Goal: Task Accomplishment & Management: Use online tool/utility

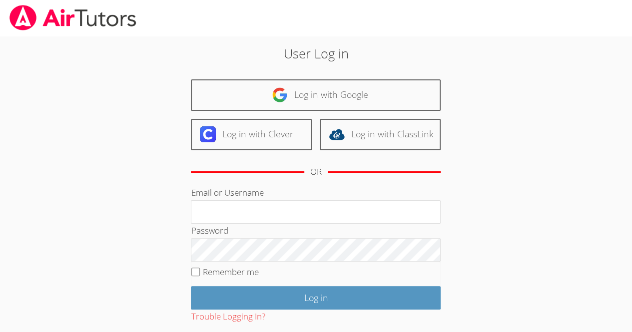
click at [2, 274] on body "User Log in Log in with Google Log in with Clever Log in with ClassLink OR Emai…" at bounding box center [316, 166] width 632 height 332
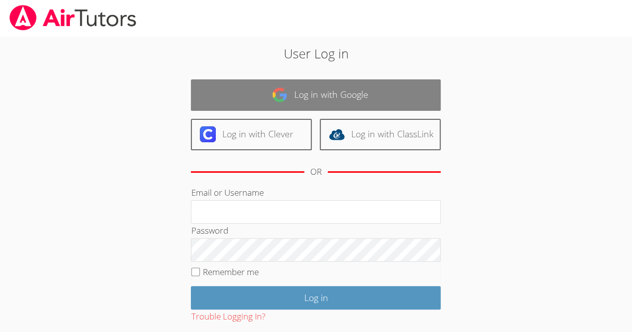
click at [323, 90] on link "Log in with Google" at bounding box center [316, 94] width 250 height 31
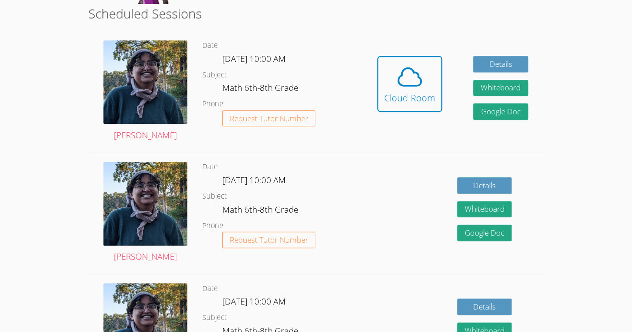
scroll to position [188, 0]
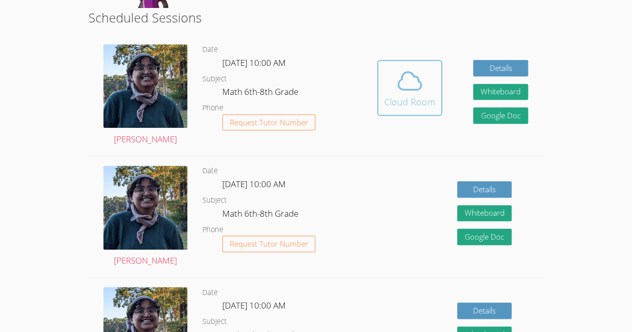
click at [416, 87] on icon at bounding box center [410, 81] width 28 height 28
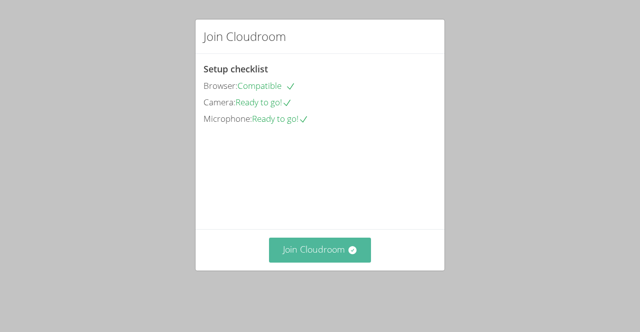
click at [306, 262] on button "Join Cloudroom" at bounding box center [320, 250] width 102 height 24
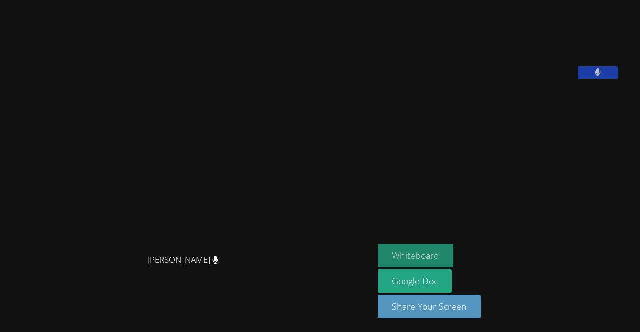
click at [442, 267] on button "Whiteboard" at bounding box center [415, 255] width 75 height 23
